Goal: Information Seeking & Learning: Learn about a topic

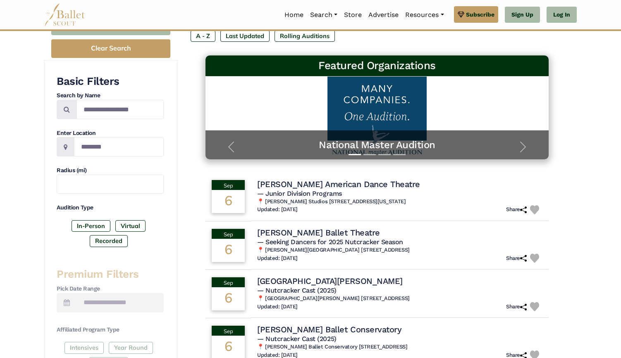
scroll to position [115, 0]
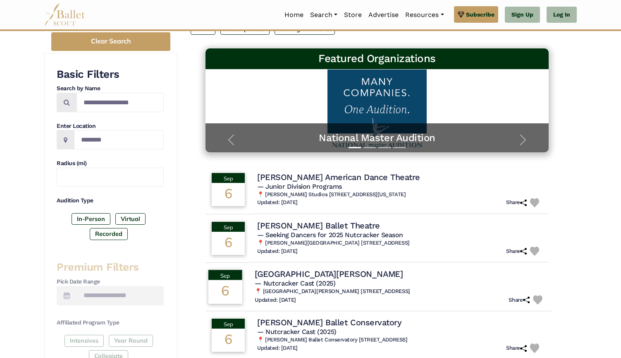
click at [306, 271] on h4 "[GEOGRAPHIC_DATA][PERSON_NAME]" at bounding box center [329, 273] width 148 height 11
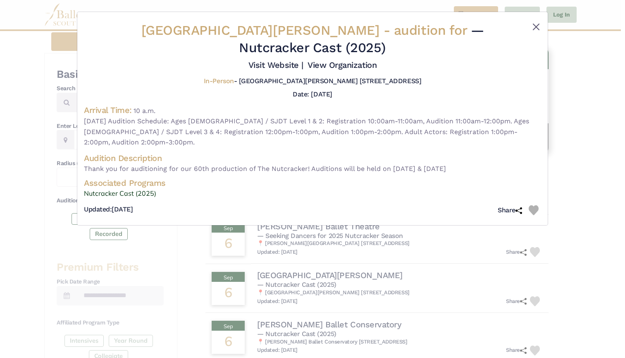
click at [537, 24] on button "Close" at bounding box center [536, 27] width 10 height 10
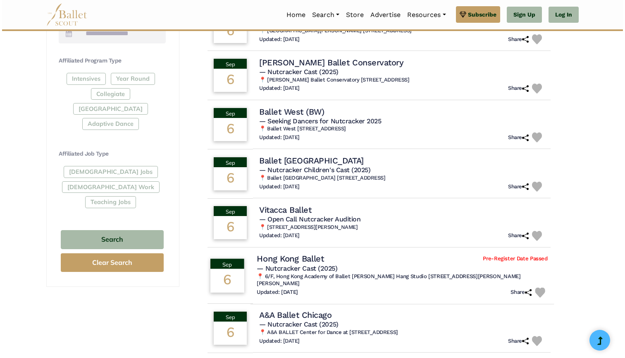
scroll to position [380, 0]
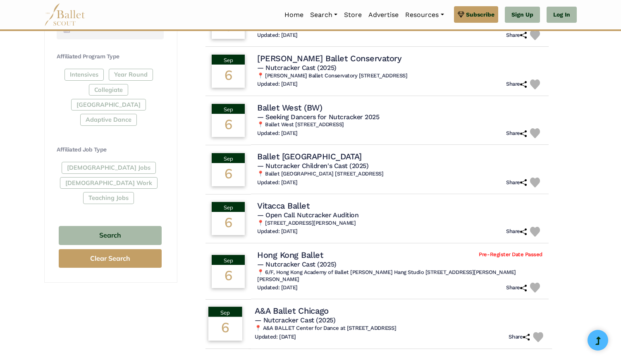
click at [340, 316] on h5 "— Nutcracker Cast (2025)" at bounding box center [400, 320] width 291 height 9
click at [313, 316] on span "— Nutcracker Cast (2025)" at bounding box center [295, 320] width 81 height 8
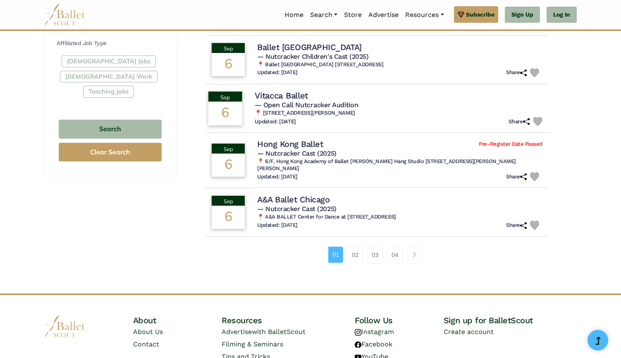
scroll to position [487, 0]
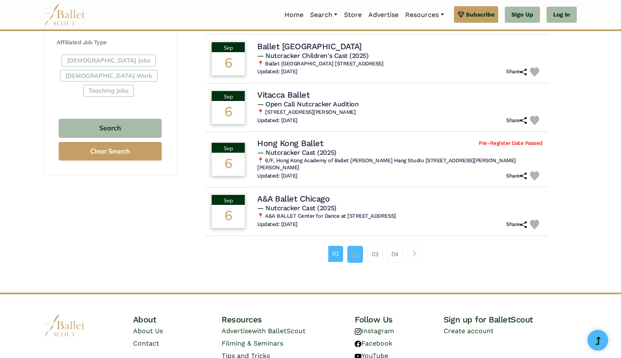
click at [349, 246] on link "02" at bounding box center [355, 254] width 16 height 17
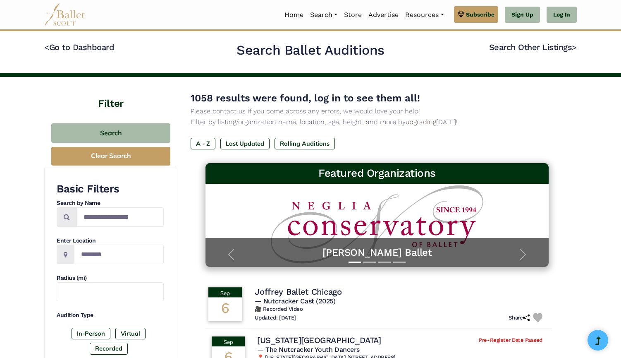
click at [324, 294] on h4 "Joffrey Ballet Chicago" at bounding box center [298, 291] width 87 height 11
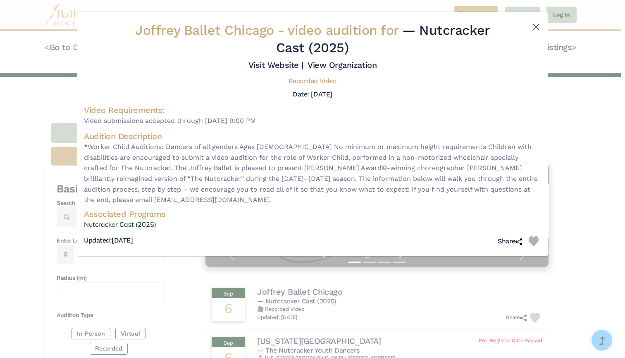
click at [535, 26] on button "Close" at bounding box center [536, 27] width 10 height 10
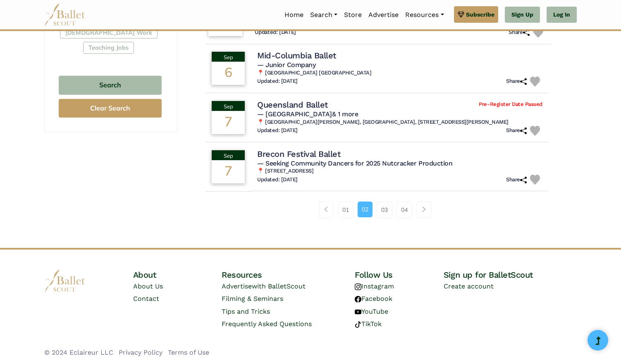
scroll to position [530, 0]
click at [385, 205] on link "03" at bounding box center [385, 210] width 16 height 17
click at [382, 204] on link "03" at bounding box center [385, 210] width 16 height 17
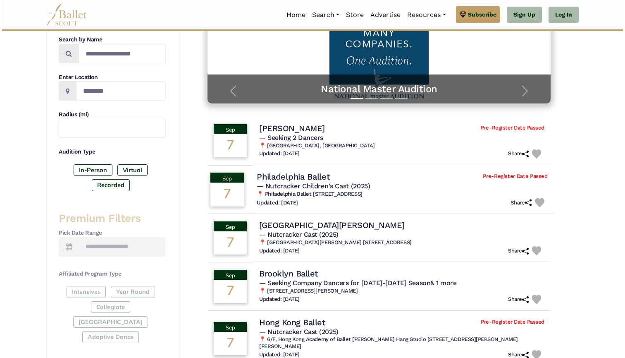
scroll to position [164, 0]
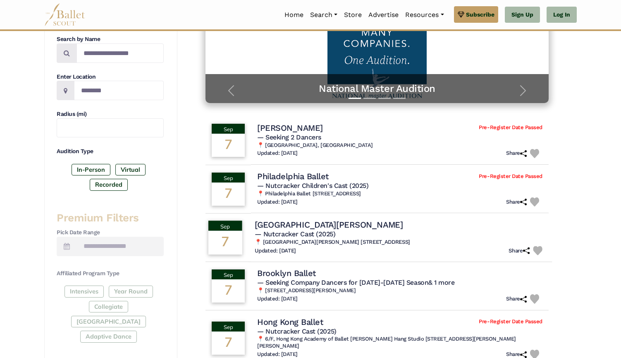
click at [335, 230] on span "— Nutcracker Cast (2025)" at bounding box center [295, 234] width 81 height 8
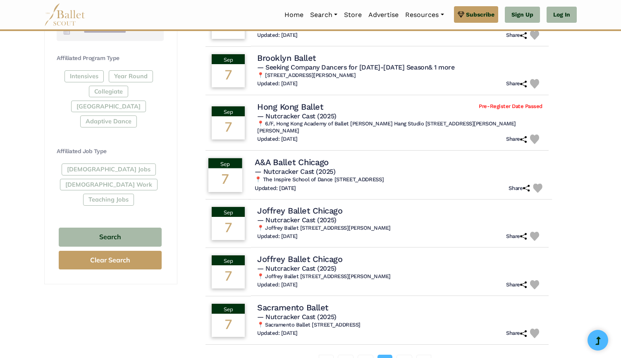
scroll to position [380, 0]
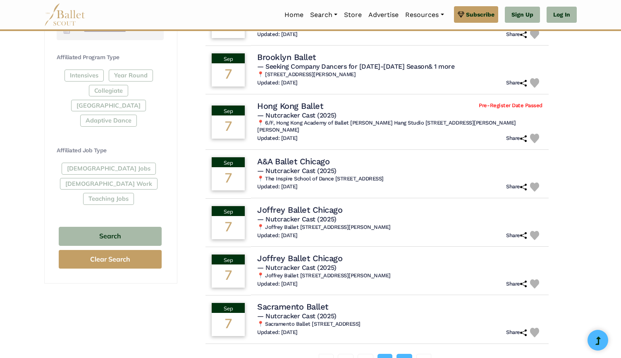
click at [408, 357] on link "04" at bounding box center [404, 361] width 16 height 17
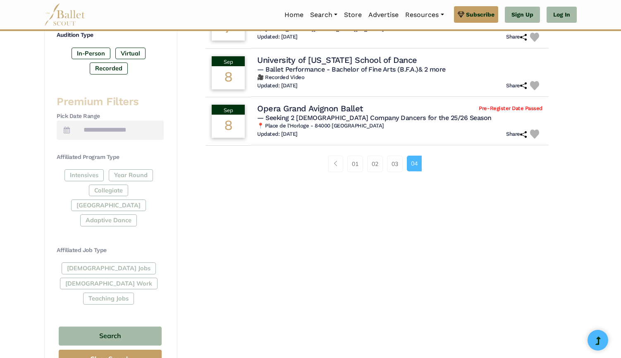
scroll to position [281, 0]
